Goal: Task Accomplishment & Management: Manage account settings

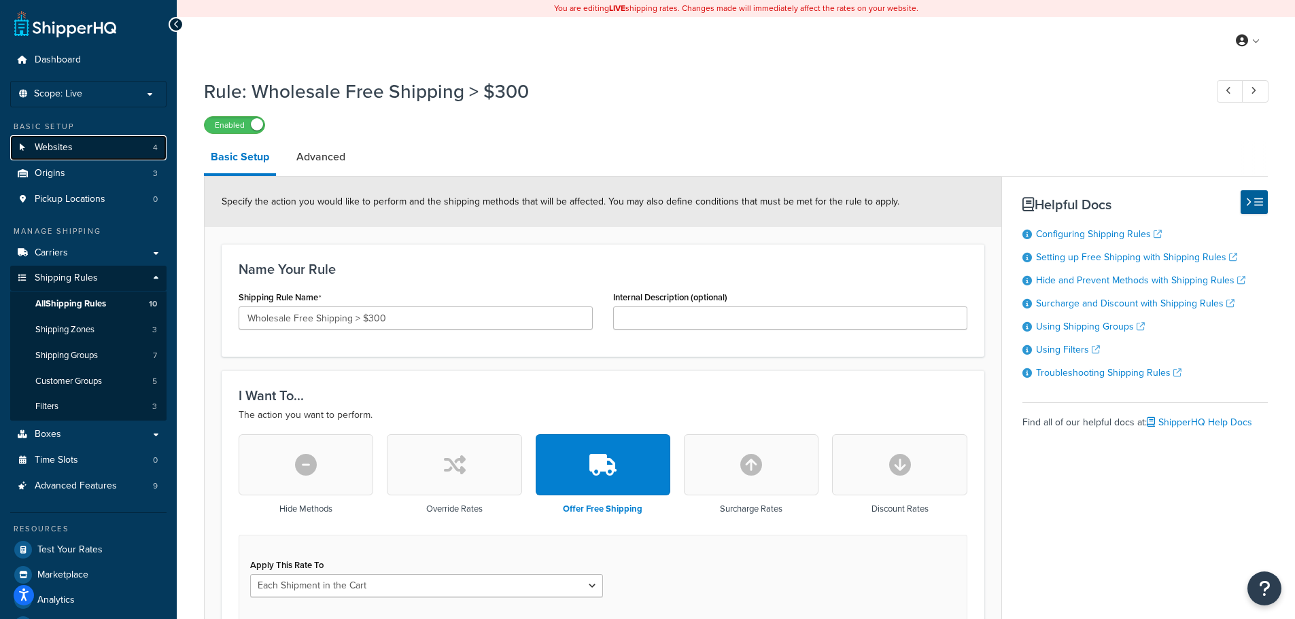
click at [56, 158] on link "Websites 4" at bounding box center [88, 147] width 156 height 25
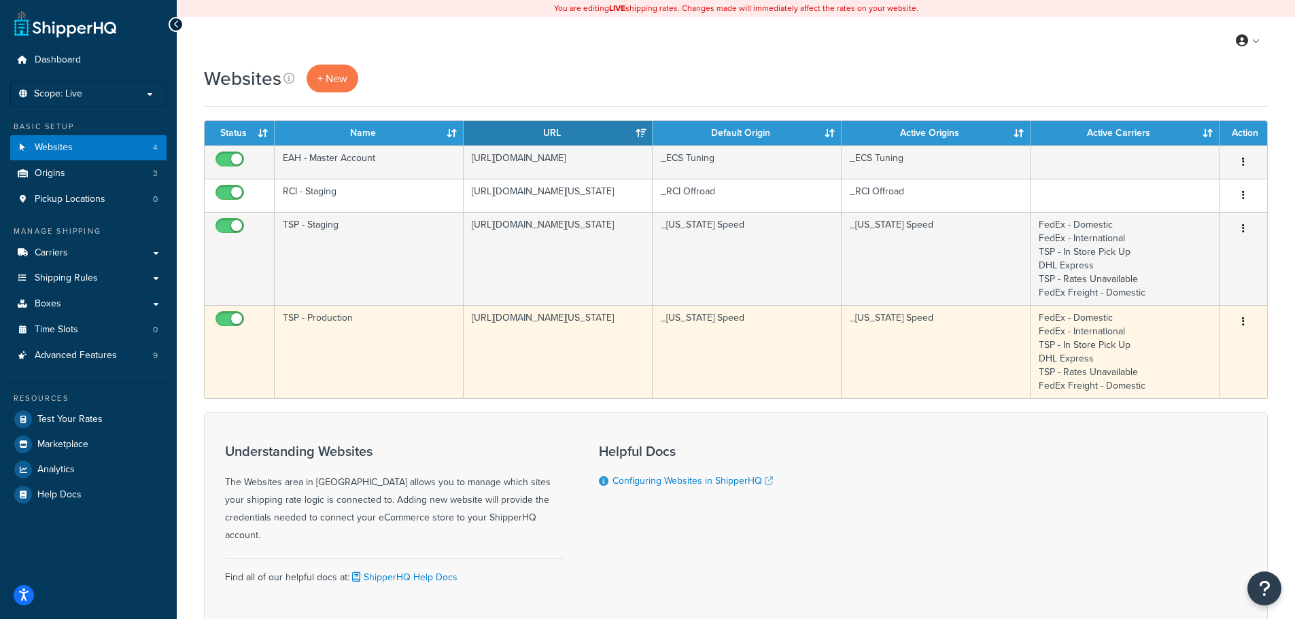
click at [334, 322] on td "TSP - Production" at bounding box center [369, 351] width 189 height 93
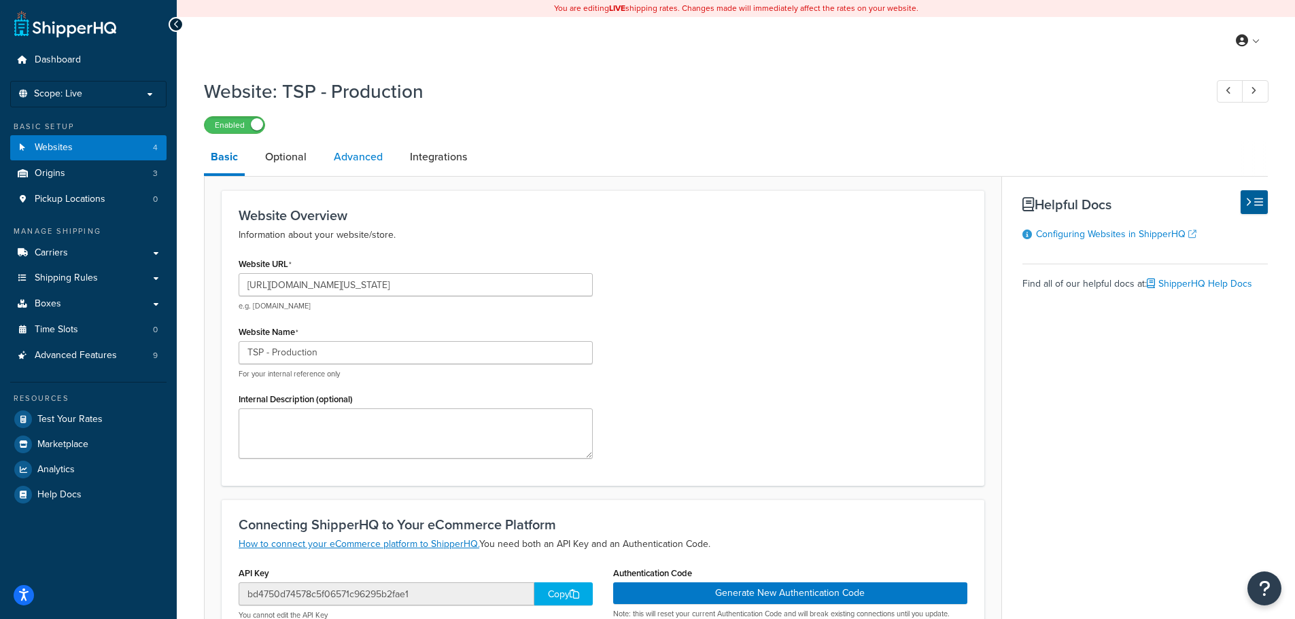
click at [375, 152] on link "Advanced" at bounding box center [358, 157] width 63 height 33
